Goal: Information Seeking & Learning: Find specific fact

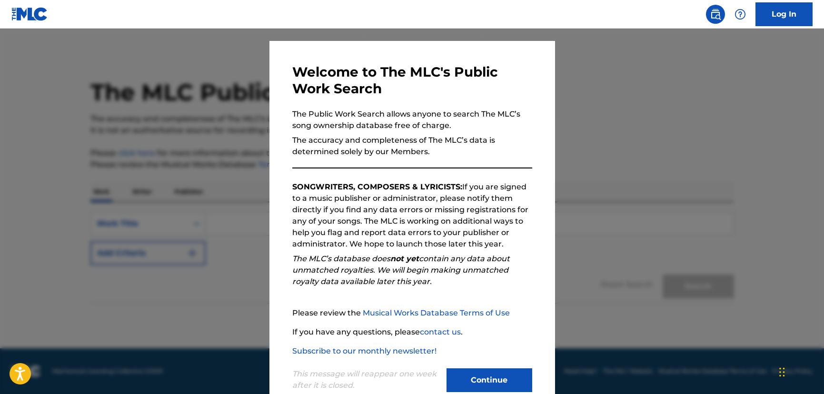
scroll to position [41, 0]
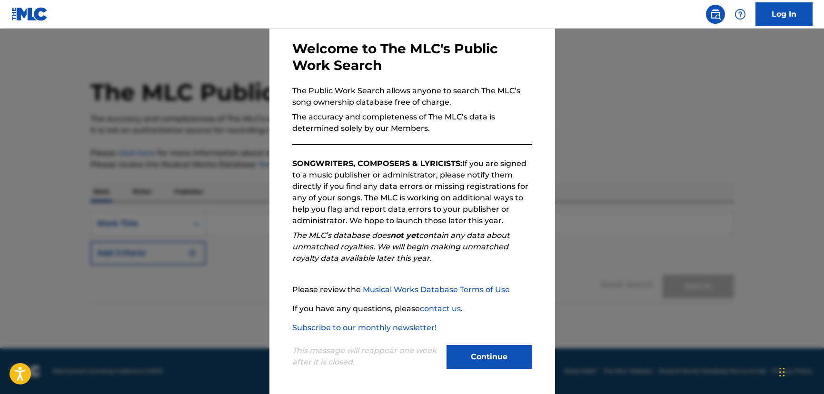
click at [497, 350] on button "Continue" at bounding box center [489, 357] width 86 height 24
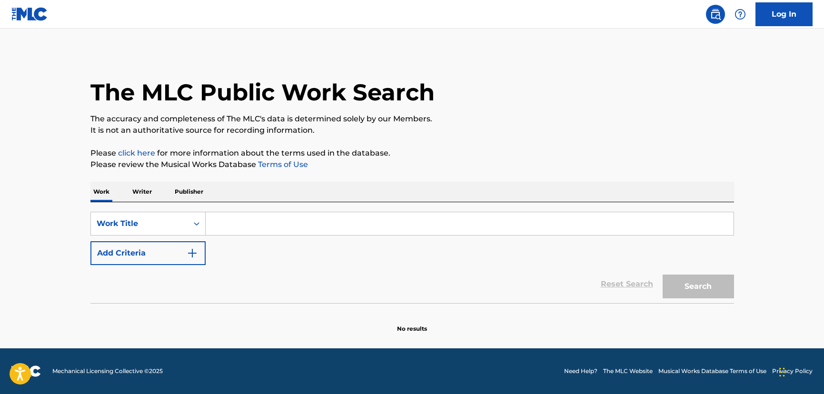
click at [312, 226] on input "Search Form" at bounding box center [470, 223] width 528 height 23
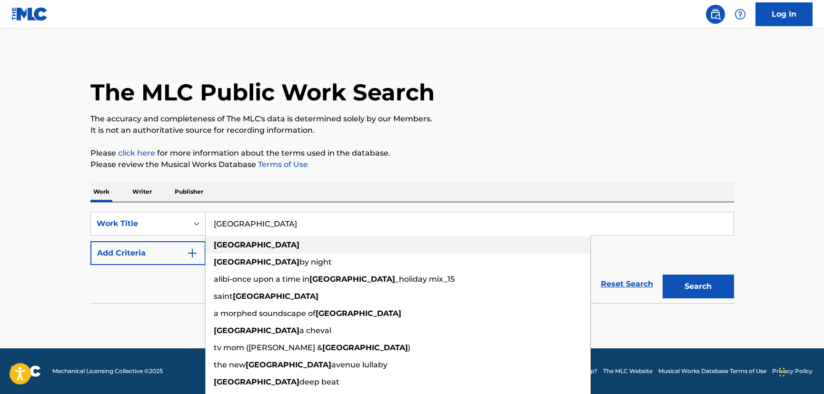
type input "[GEOGRAPHIC_DATA]"
click at [271, 247] on div "[GEOGRAPHIC_DATA]" at bounding box center [398, 244] width 384 height 17
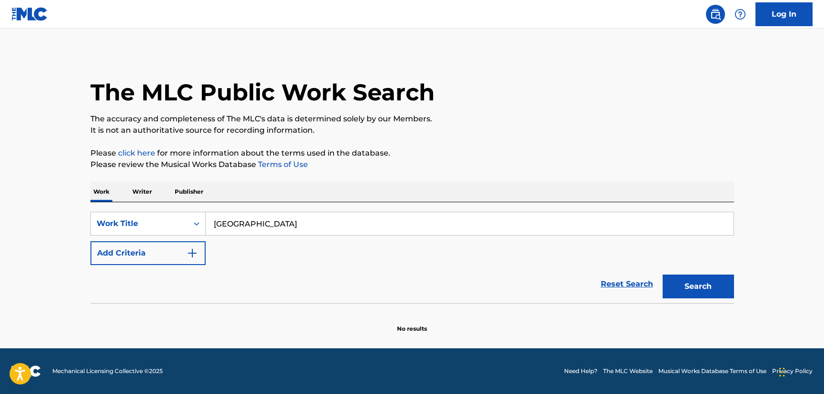
click at [179, 254] on button "Add Criteria" at bounding box center [147, 253] width 115 height 24
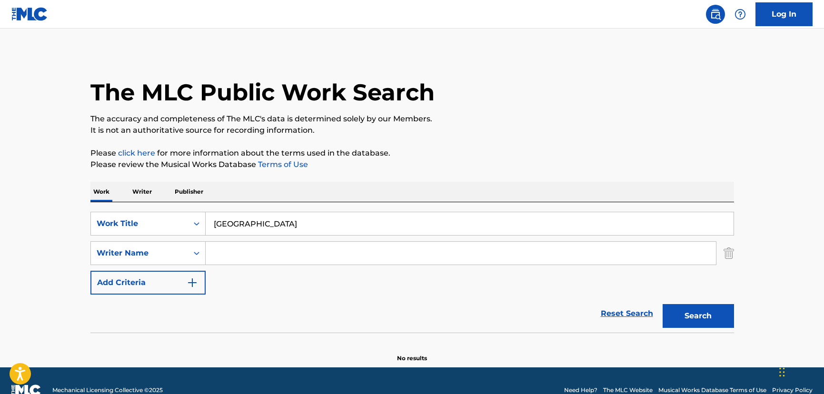
click at [226, 251] on input "Search Form" at bounding box center [461, 253] width 510 height 23
paste input "[PERSON_NAME]"
type input "[PERSON_NAME]"
click at [706, 312] on button "Search" at bounding box center [697, 316] width 71 height 24
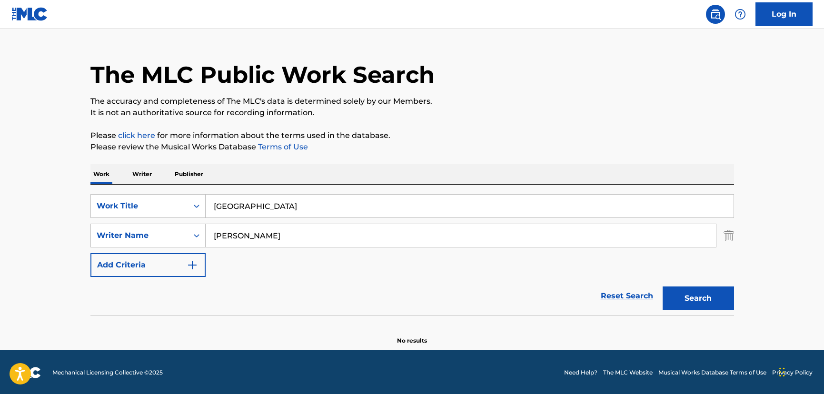
scroll to position [19, 0]
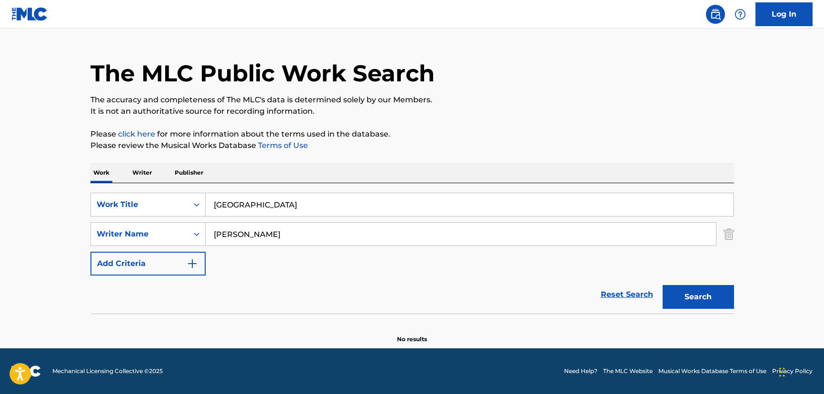
click at [232, 204] on input "[GEOGRAPHIC_DATA]" at bounding box center [470, 204] width 528 height 23
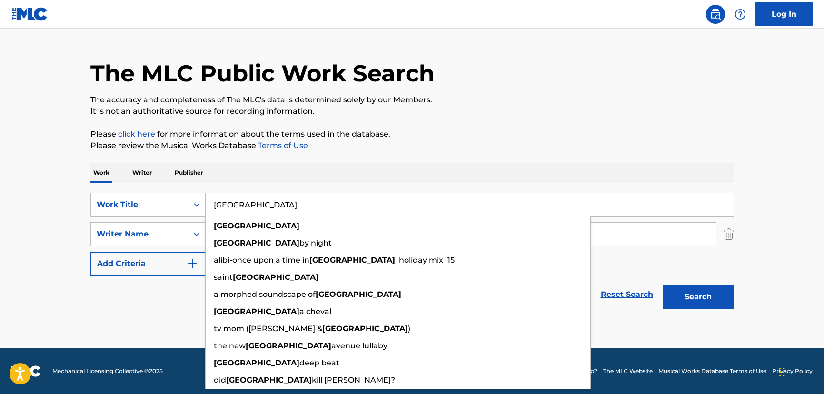
click at [319, 159] on div "The MLC Public Work Search The accuracy and completeness of The MLC's data is d…" at bounding box center [412, 188] width 666 height 310
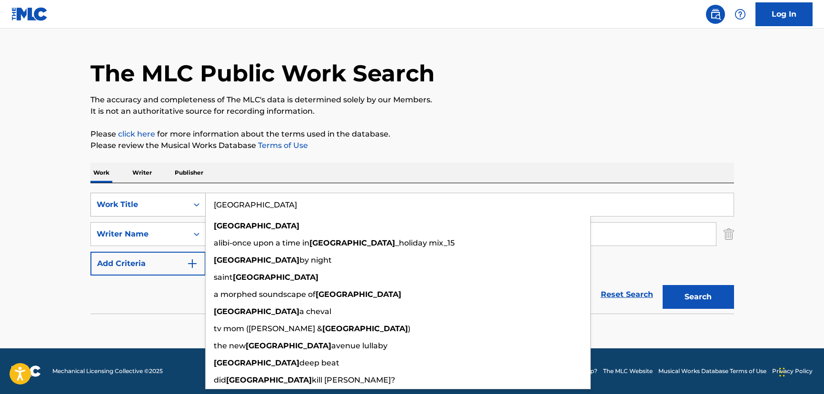
drag, startPoint x: 271, startPoint y: 206, endPoint x: 177, endPoint y: 201, distance: 94.3
click at [176, 201] on div "SearchWithCriteria1b91a2ef-a4d1-4262-84f2-20569610fe6a Work Title [PERSON_NAME]…" at bounding box center [411, 205] width 643 height 24
paste input "F"
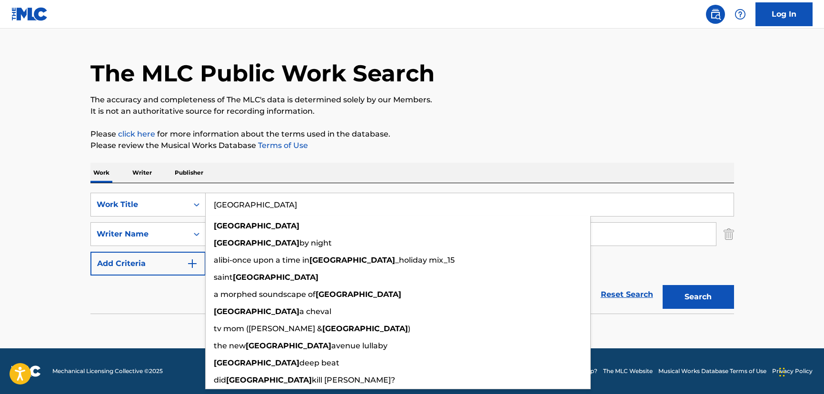
type input "[GEOGRAPHIC_DATA]"
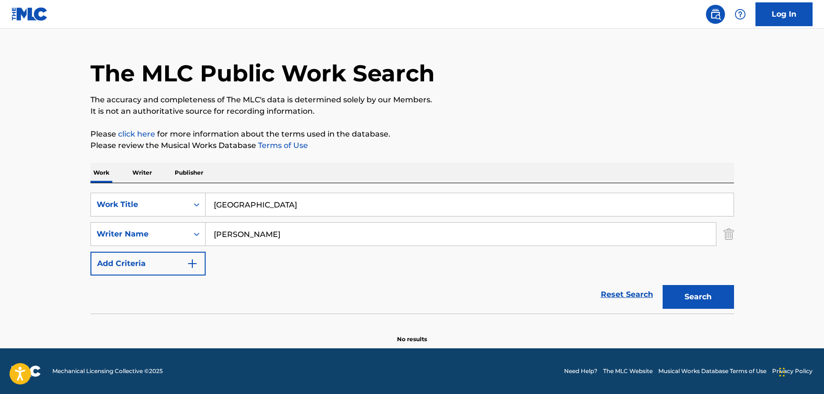
click at [231, 170] on div "Work Writer Publisher" at bounding box center [411, 173] width 643 height 20
click at [213, 236] on input "[PERSON_NAME]" at bounding box center [461, 234] width 510 height 23
click at [722, 300] on button "Search" at bounding box center [697, 297] width 71 height 24
drag, startPoint x: 280, startPoint y: 238, endPoint x: 207, endPoint y: 235, distance: 72.8
click at [207, 235] on input "[PERSON_NAME]" at bounding box center [461, 234] width 510 height 23
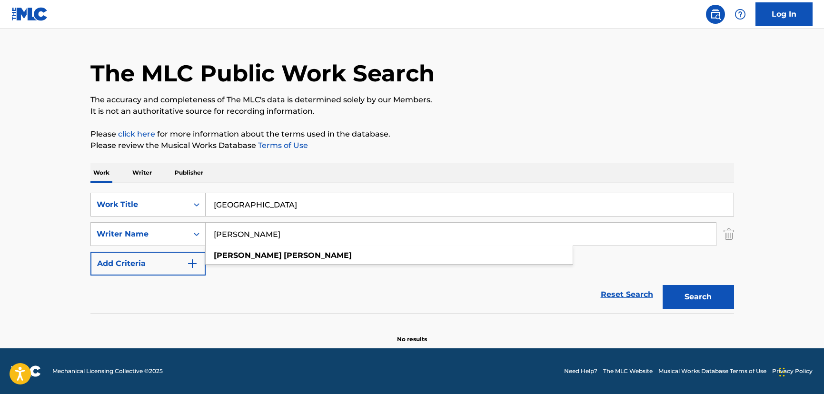
paste input "[PERSON_NAME]"
type input "[PERSON_NAME]"
click at [699, 303] on button "Search" at bounding box center [697, 297] width 71 height 24
click at [695, 300] on button "Search" at bounding box center [697, 297] width 71 height 24
